Goal: Task Accomplishment & Management: Manage account settings

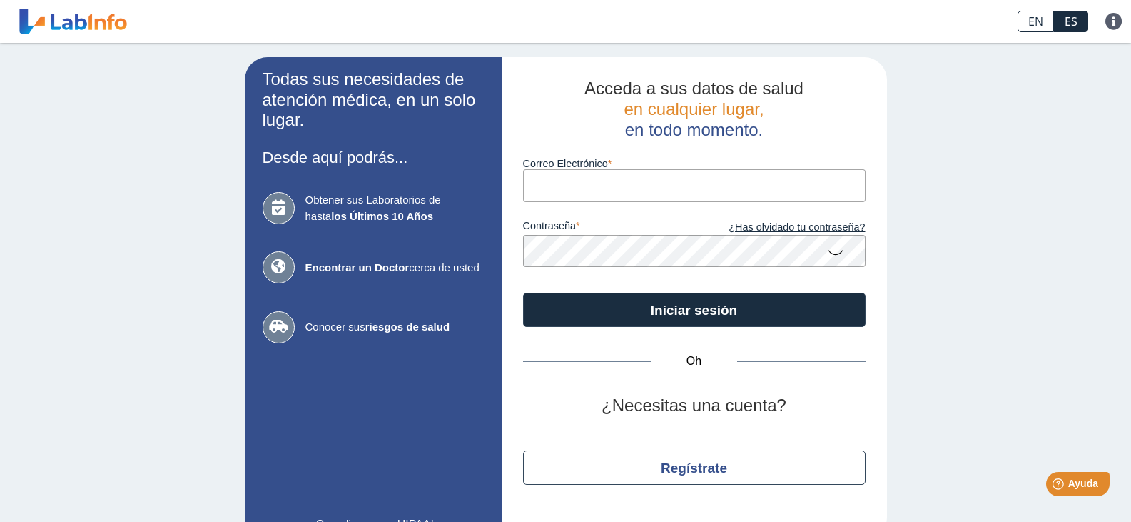
click at [658, 186] on input "Correo Electrónico" at bounding box center [694, 185] width 343 height 32
type input "[EMAIL_ADDRESS][DOMAIN_NAME]"
click at [833, 250] on icon at bounding box center [835, 252] width 17 height 28
click at [833, 250] on icon at bounding box center [835, 251] width 17 height 26
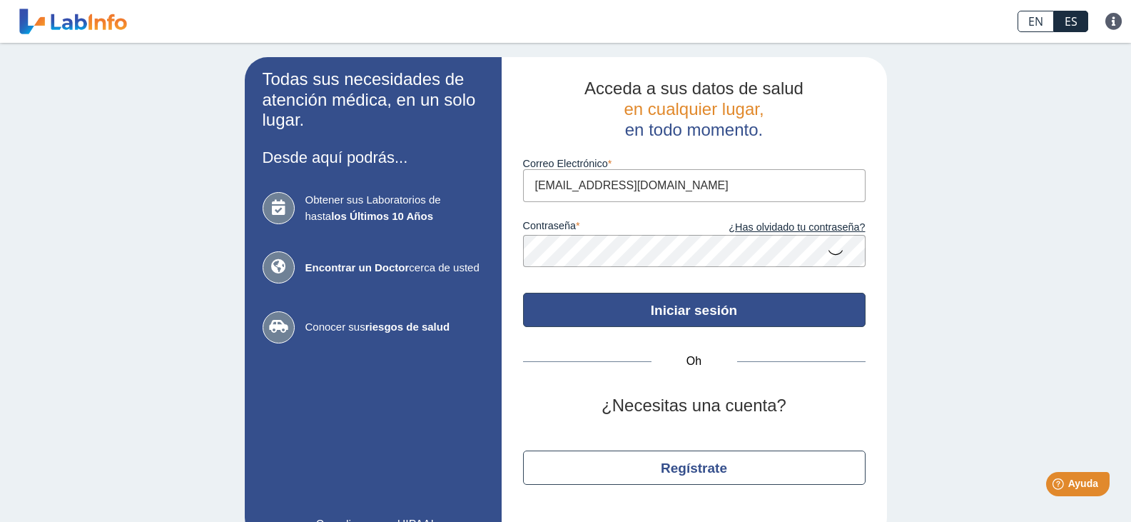
click at [709, 310] on font "Iniciar sesión" at bounding box center [694, 310] width 86 height 15
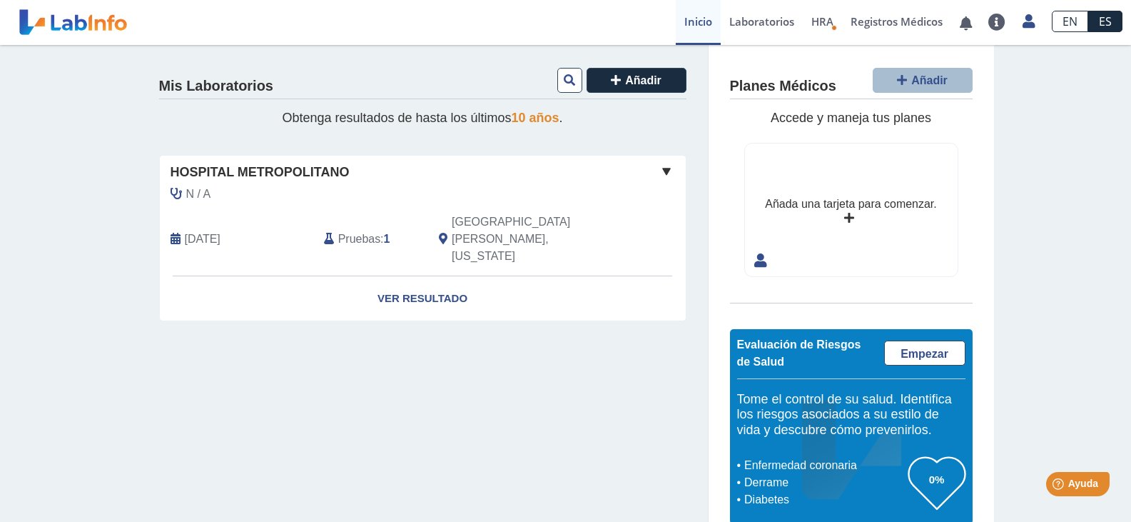
click at [660, 168] on span at bounding box center [666, 171] width 17 height 17
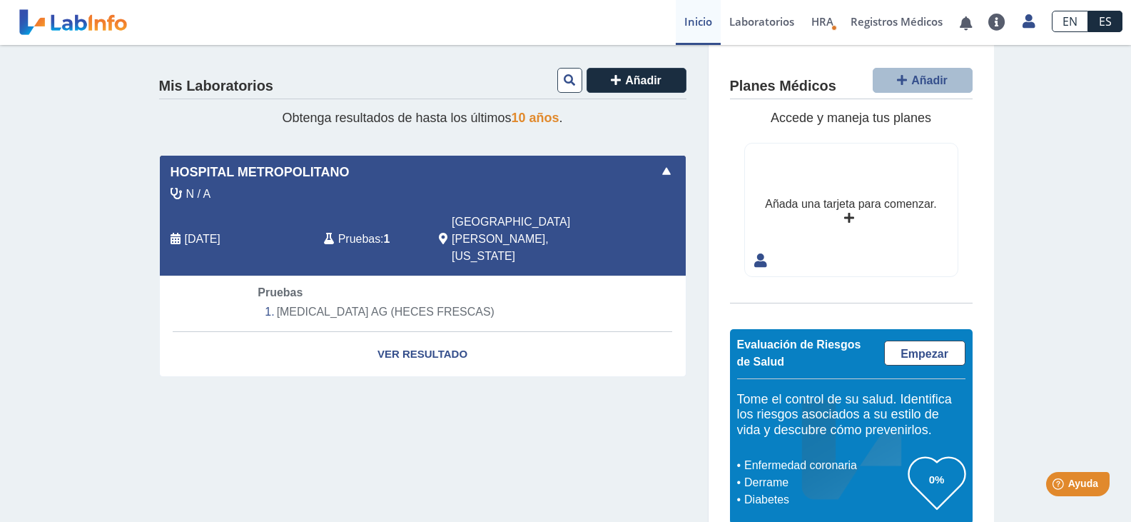
click at [660, 168] on span at bounding box center [666, 171] width 17 height 17
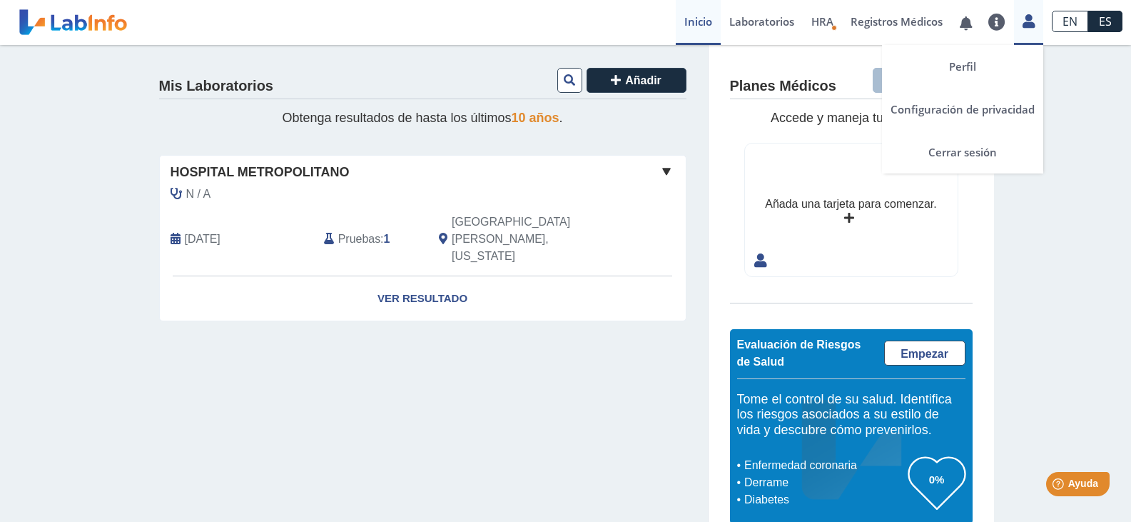
click at [1027, 24] on icon at bounding box center [1029, 21] width 12 height 11
click at [982, 151] on font "Cerrar sesión" at bounding box center [962, 152] width 69 height 14
